Goal: Task Accomplishment & Management: Manage account settings

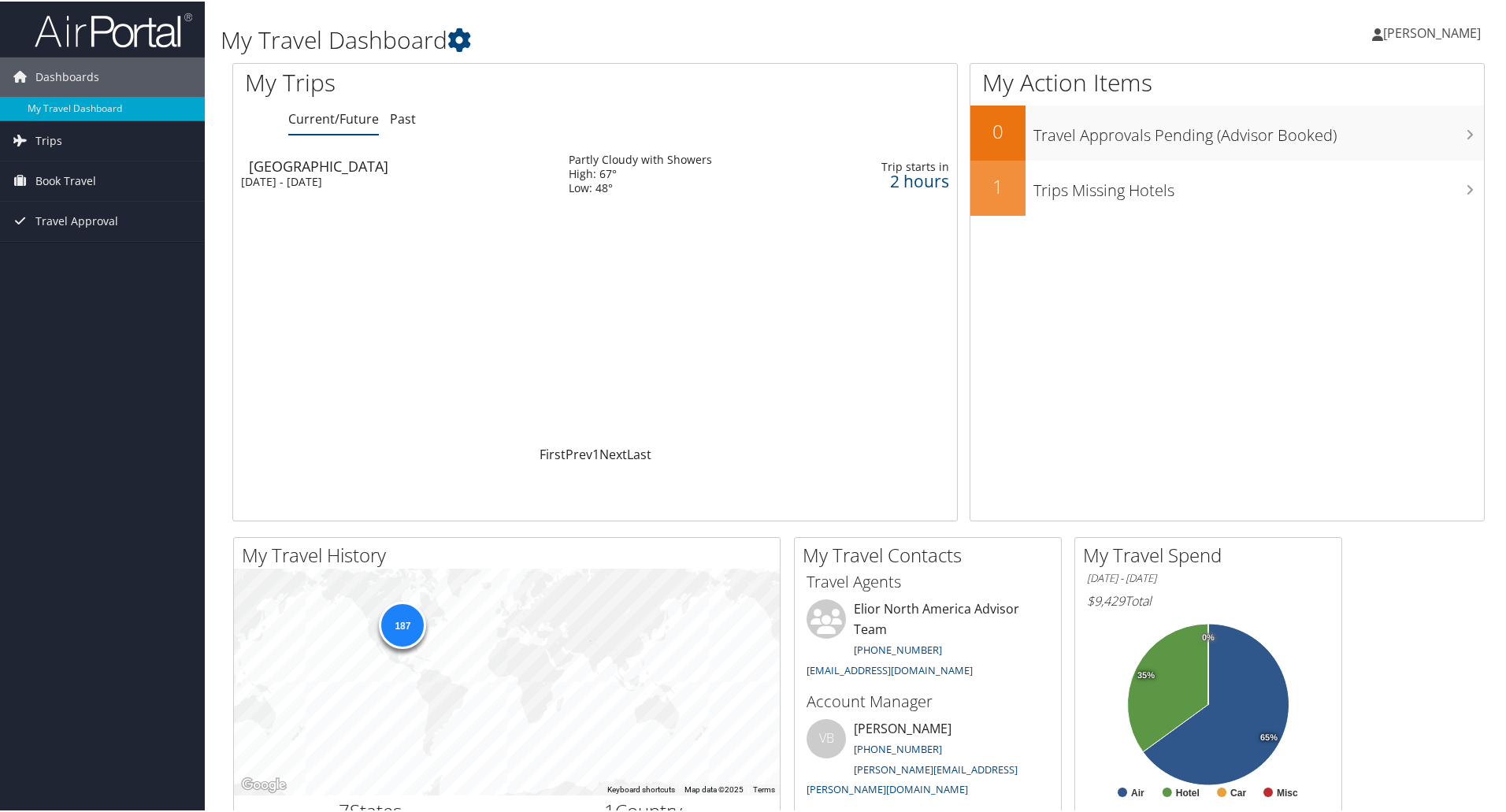
click at [1393, 31] on span "[PERSON_NAME]" at bounding box center [1432, 32] width 97 height 18
click at [1371, 141] on link "View Travel Profile" at bounding box center [1390, 141] width 176 height 27
